Goal: Information Seeking & Learning: Find specific fact

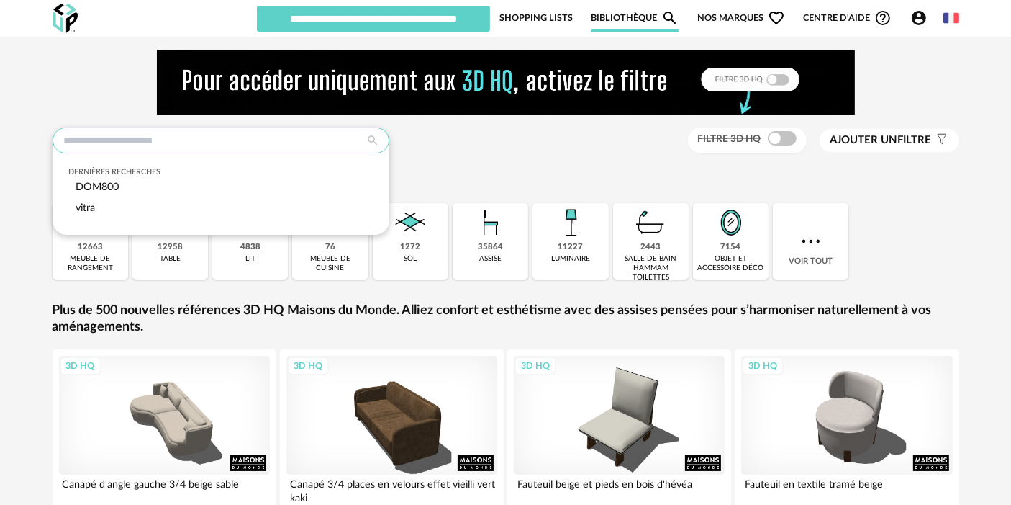
click at [308, 140] on input "text" at bounding box center [221, 140] width 337 height 26
click at [155, 132] on input "text" at bounding box center [221, 140] width 337 height 26
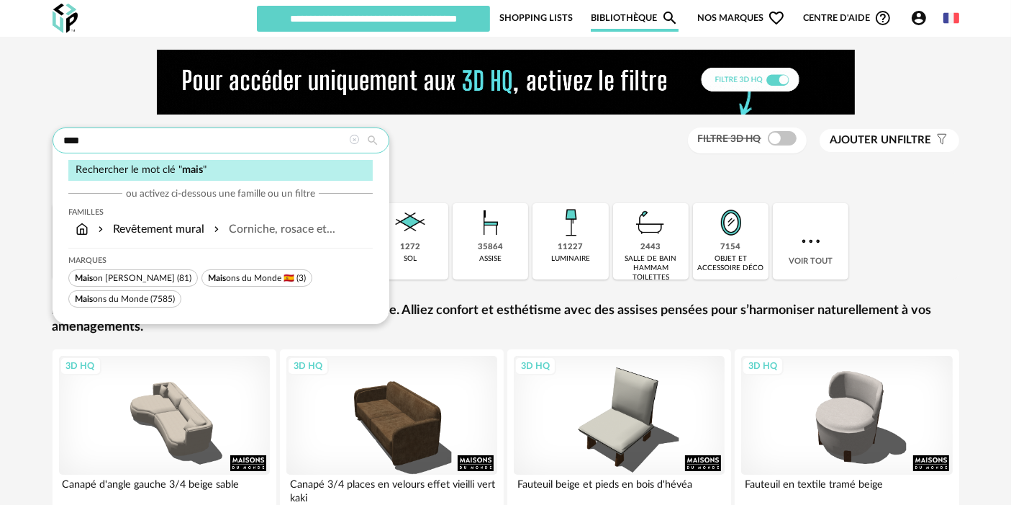
type input "****"
click at [140, 291] on span "Mais ons du Monde (7585)" at bounding box center [124, 298] width 113 height 17
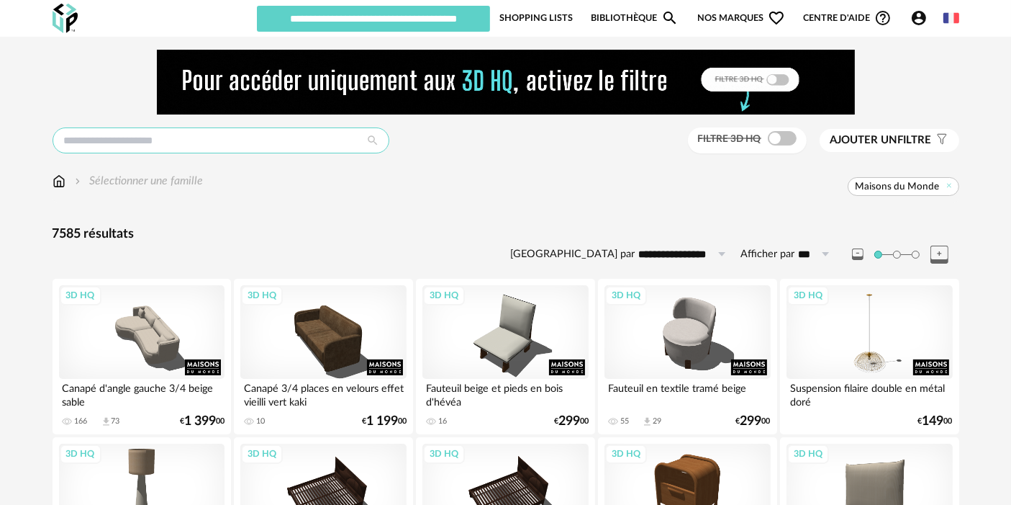
click at [230, 135] on input "text" at bounding box center [221, 140] width 337 height 26
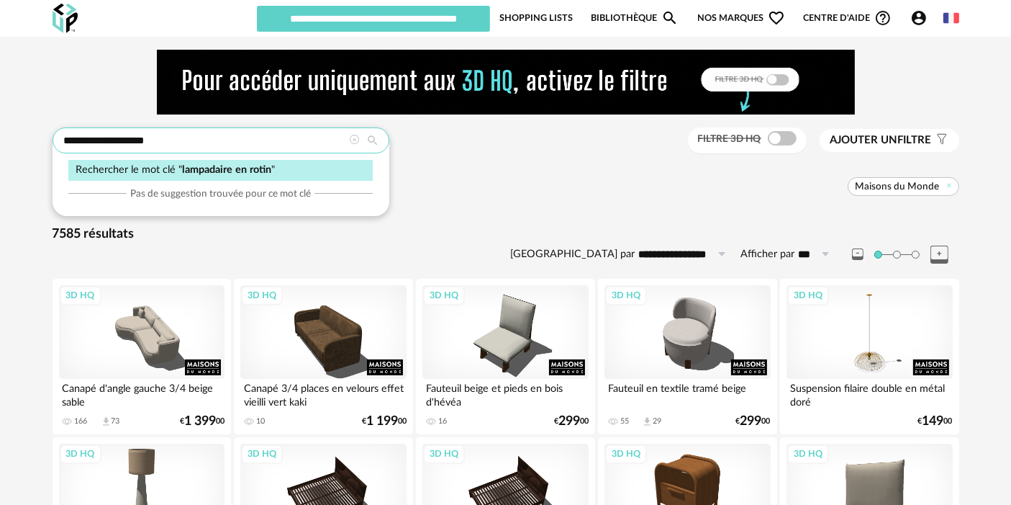
type input "**********"
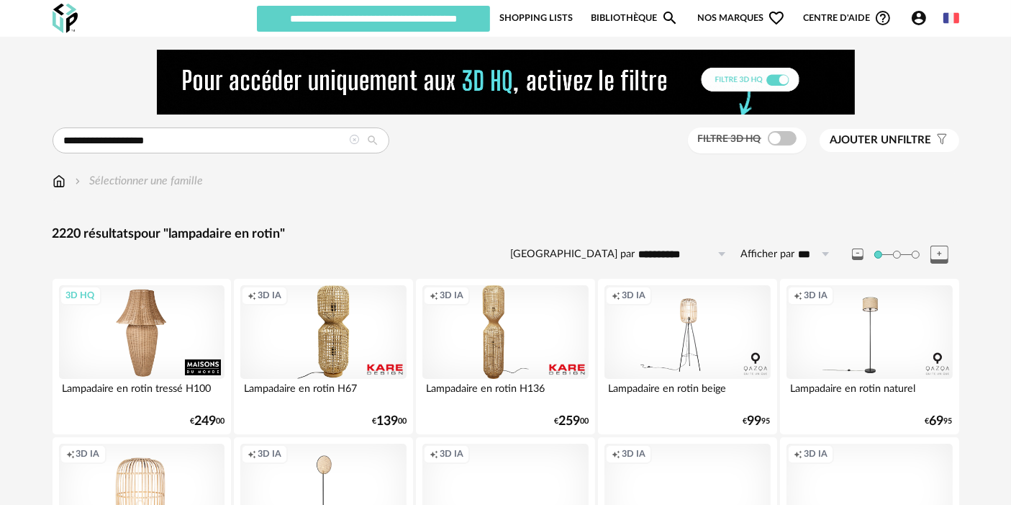
click at [108, 317] on div "3D HQ" at bounding box center [142, 332] width 166 height 94
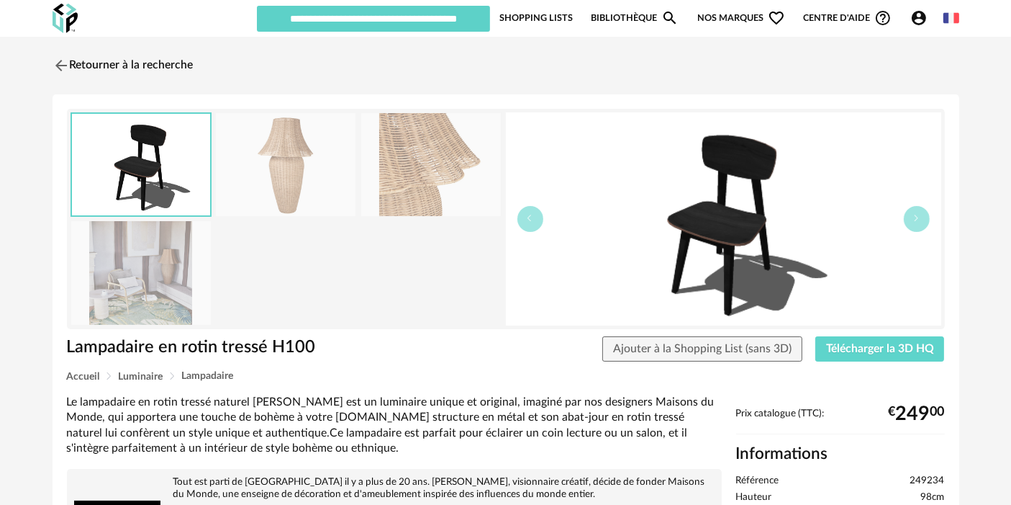
click at [276, 148] on img at bounding box center [286, 164] width 140 height 103
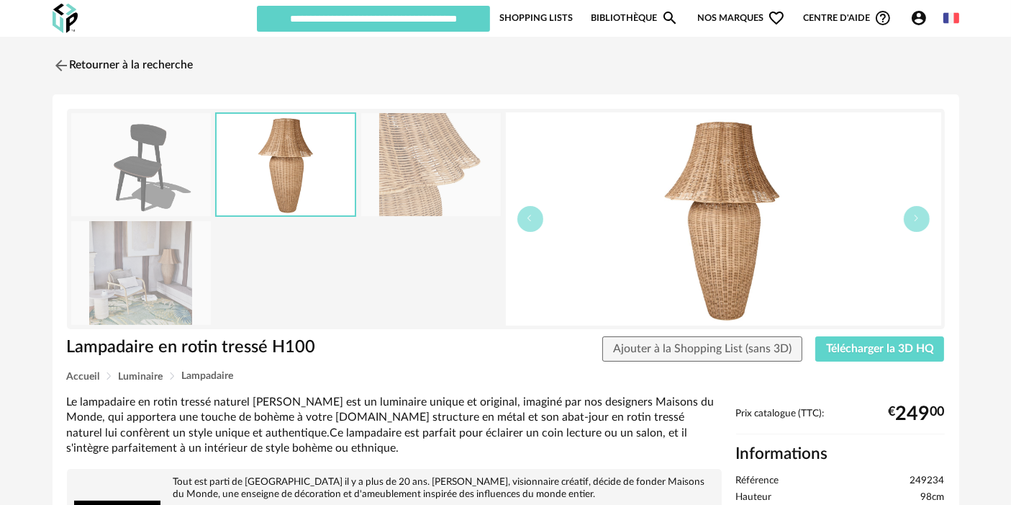
click at [459, 160] on img at bounding box center [431, 164] width 140 height 103
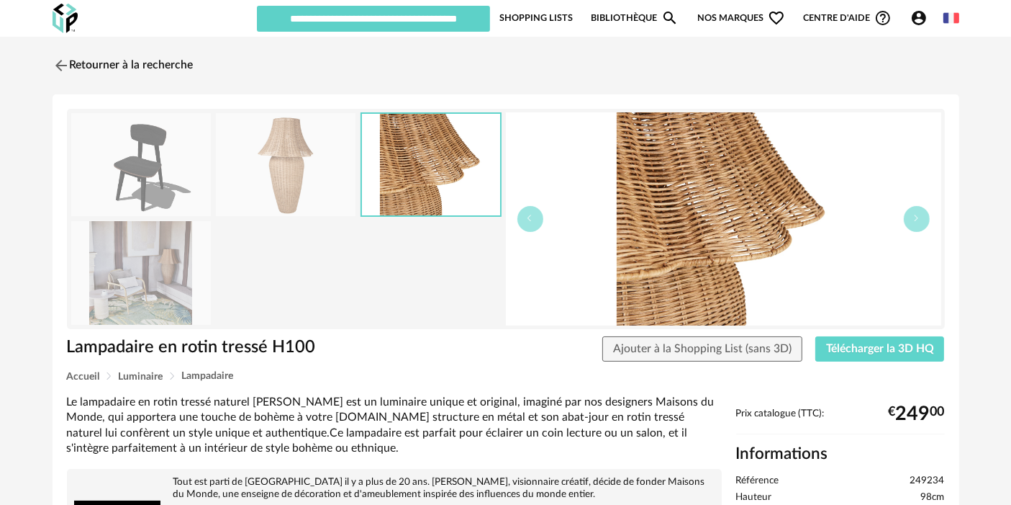
click at [173, 267] on img at bounding box center [141, 272] width 140 height 103
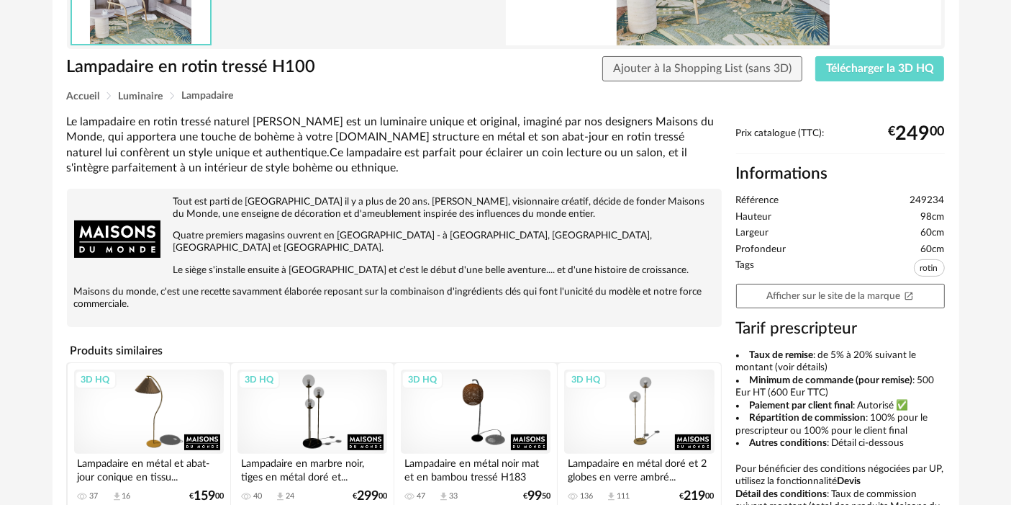
scroll to position [320, 0]
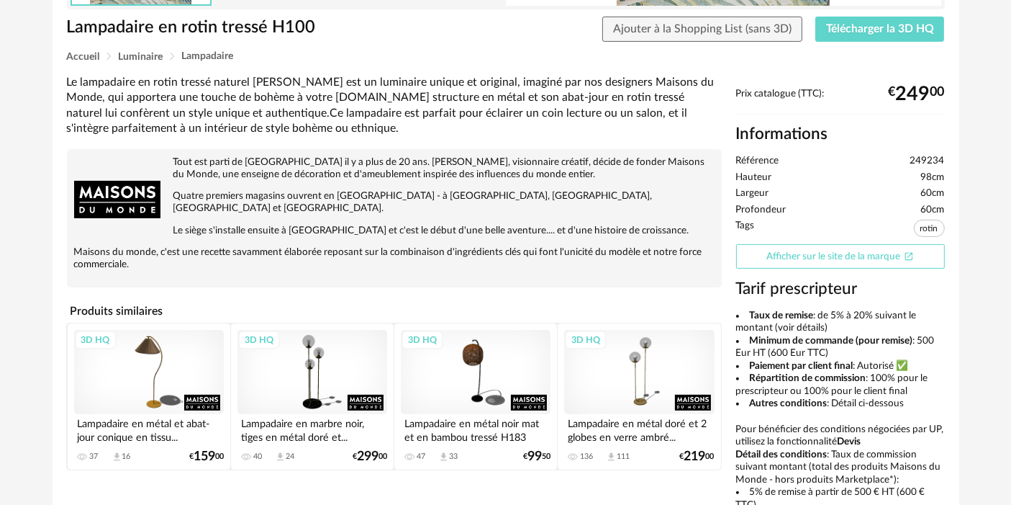
click at [836, 256] on link "Afficher sur le site de la marque Open In New icon" at bounding box center [840, 256] width 209 height 25
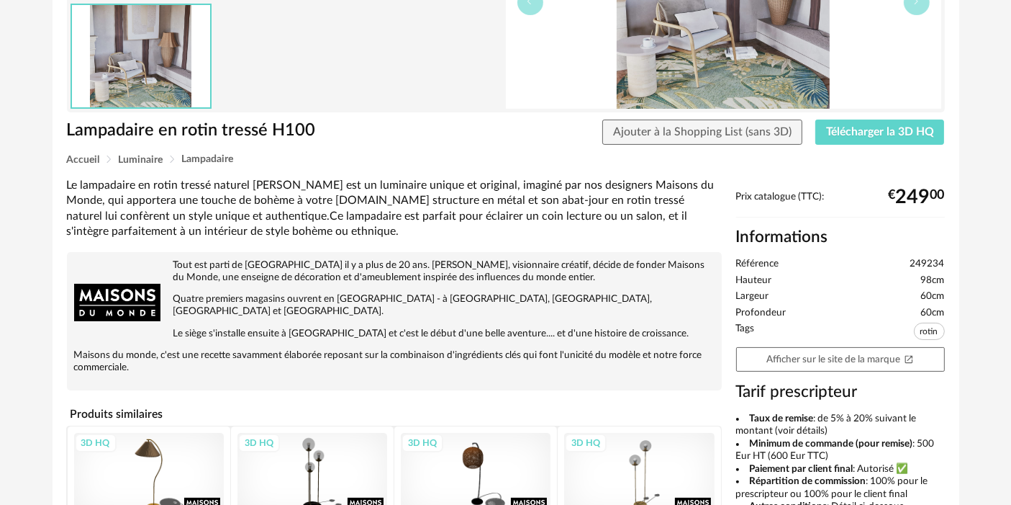
scroll to position [80, 0]
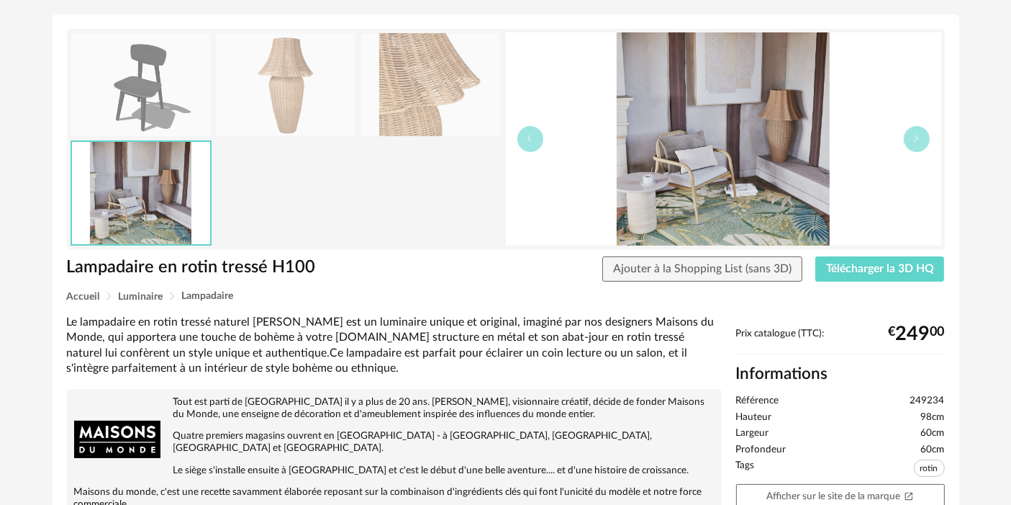
click at [935, 395] on span "249234" at bounding box center [928, 400] width 35 height 13
copy ul "249234"
